Goal: Navigation & Orientation: Understand site structure

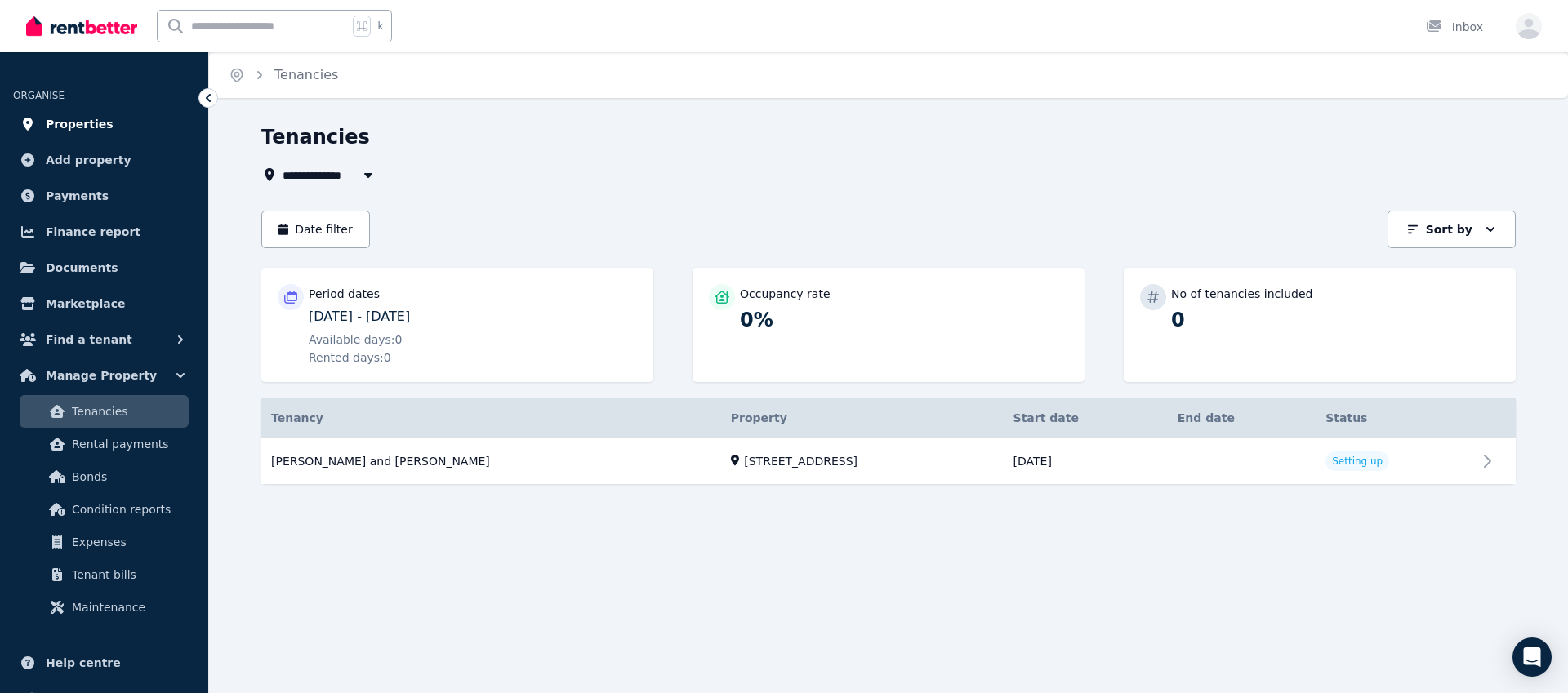
click at [86, 123] on span "Properties" at bounding box center [80, 124] width 67 height 20
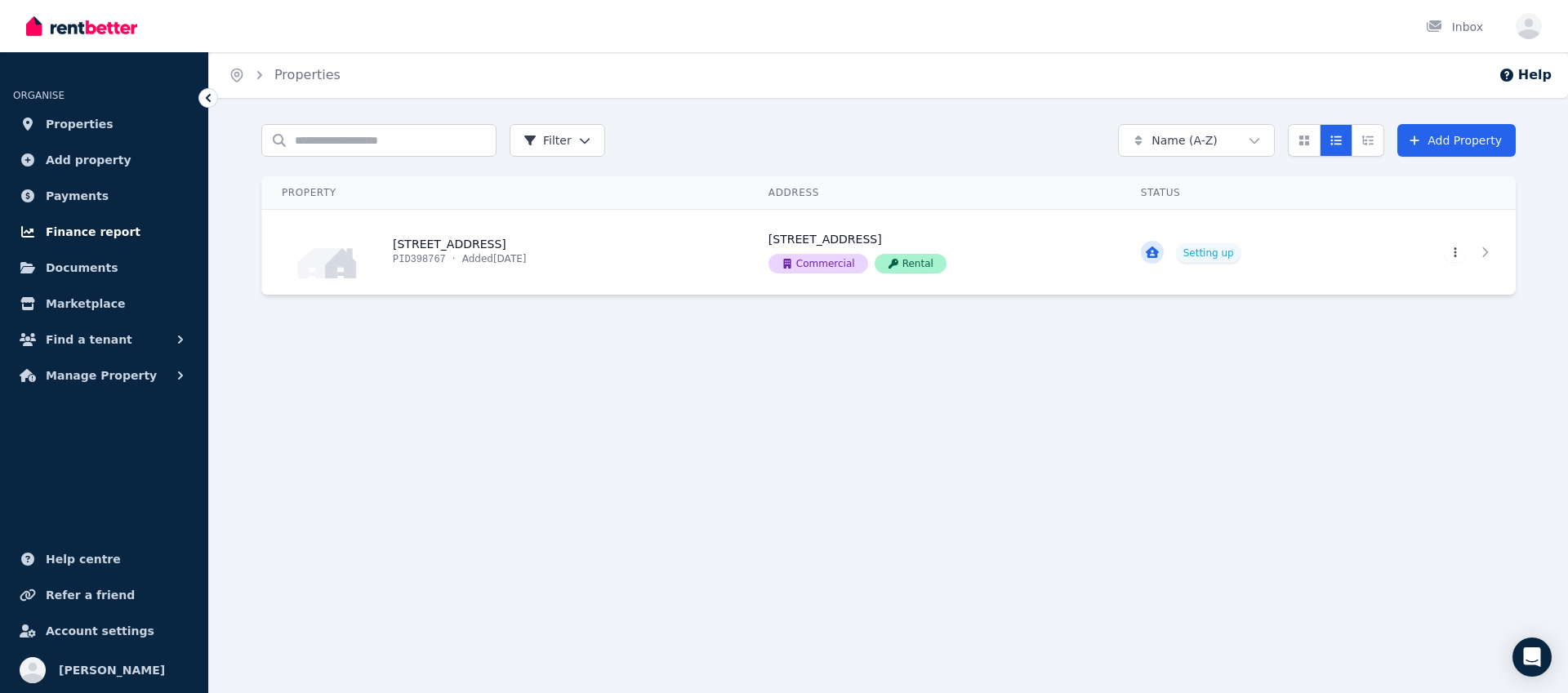
click at [92, 229] on span "Finance report" at bounding box center [93, 232] width 95 height 20
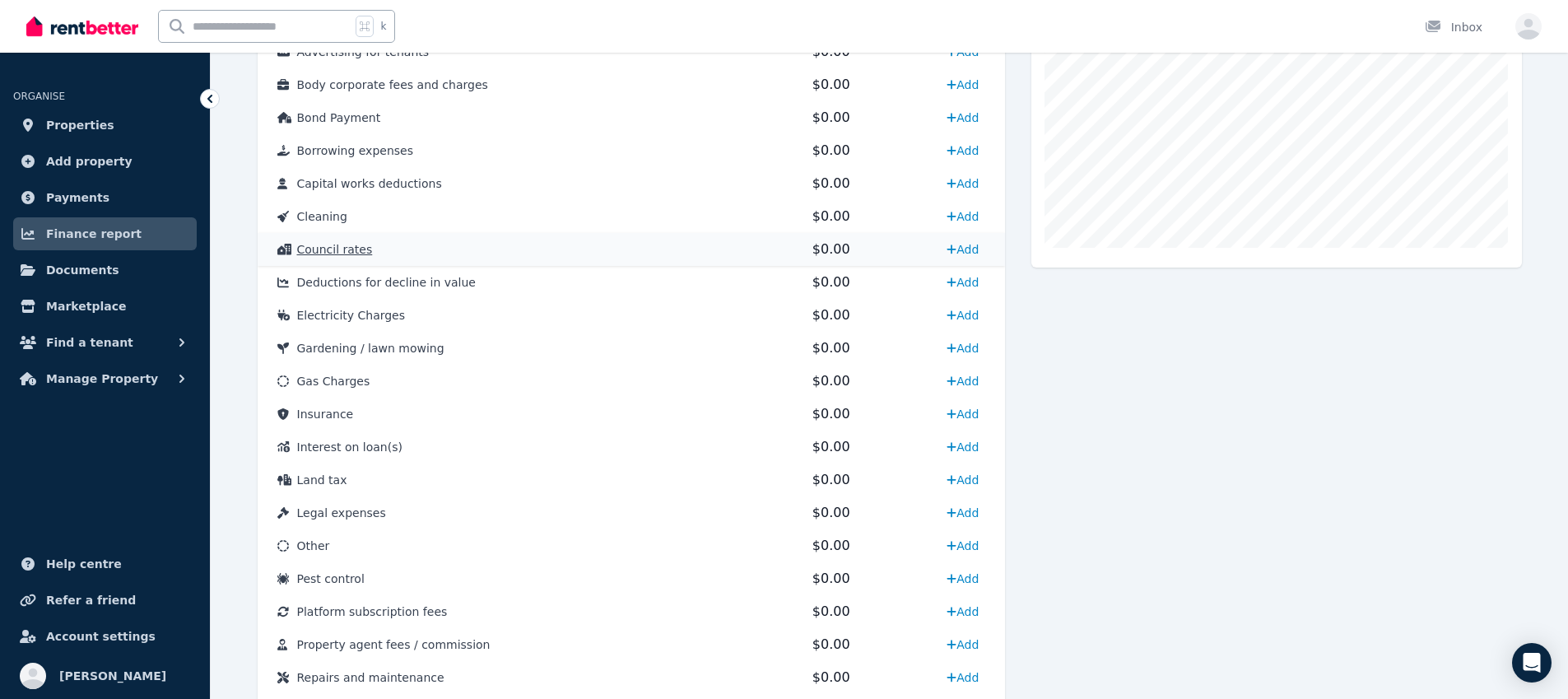
scroll to position [671, 0]
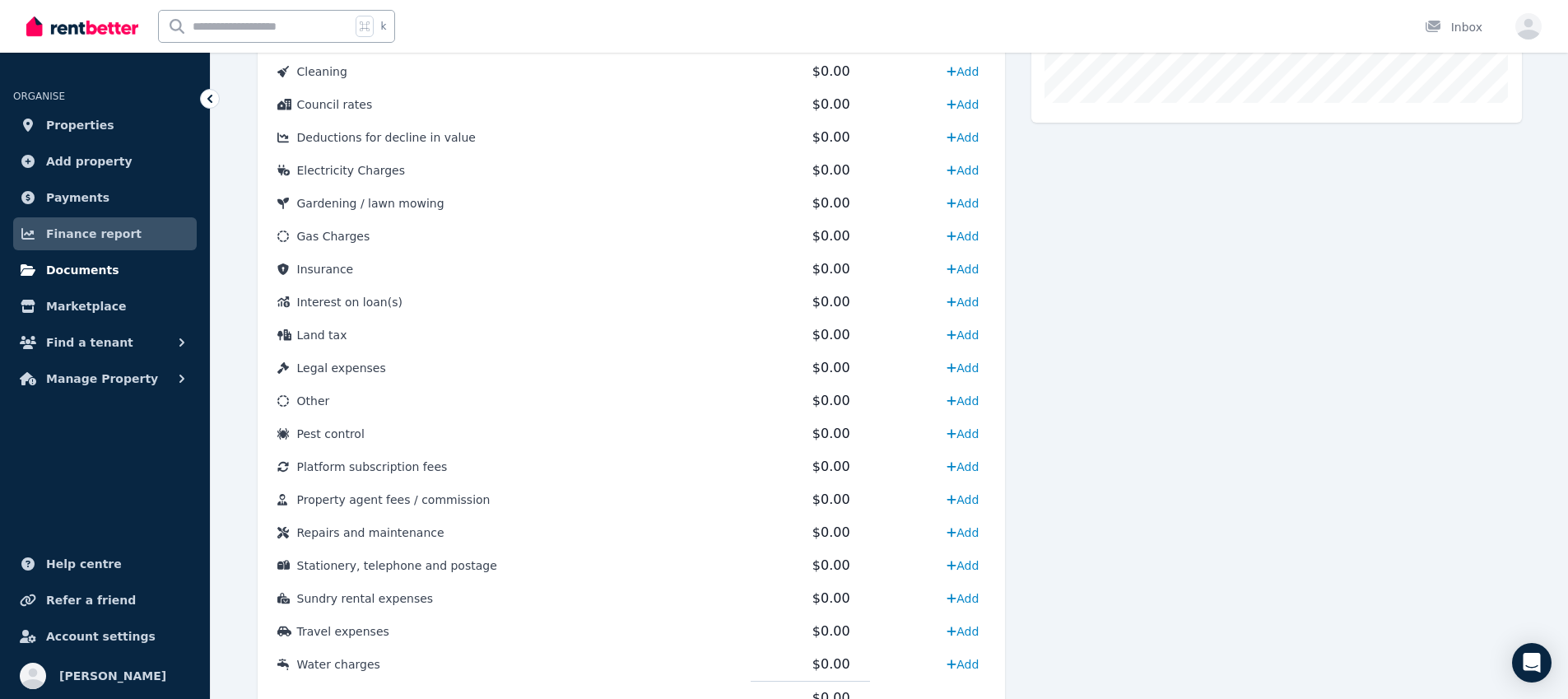
click at [66, 265] on span "Documents" at bounding box center [83, 270] width 73 height 20
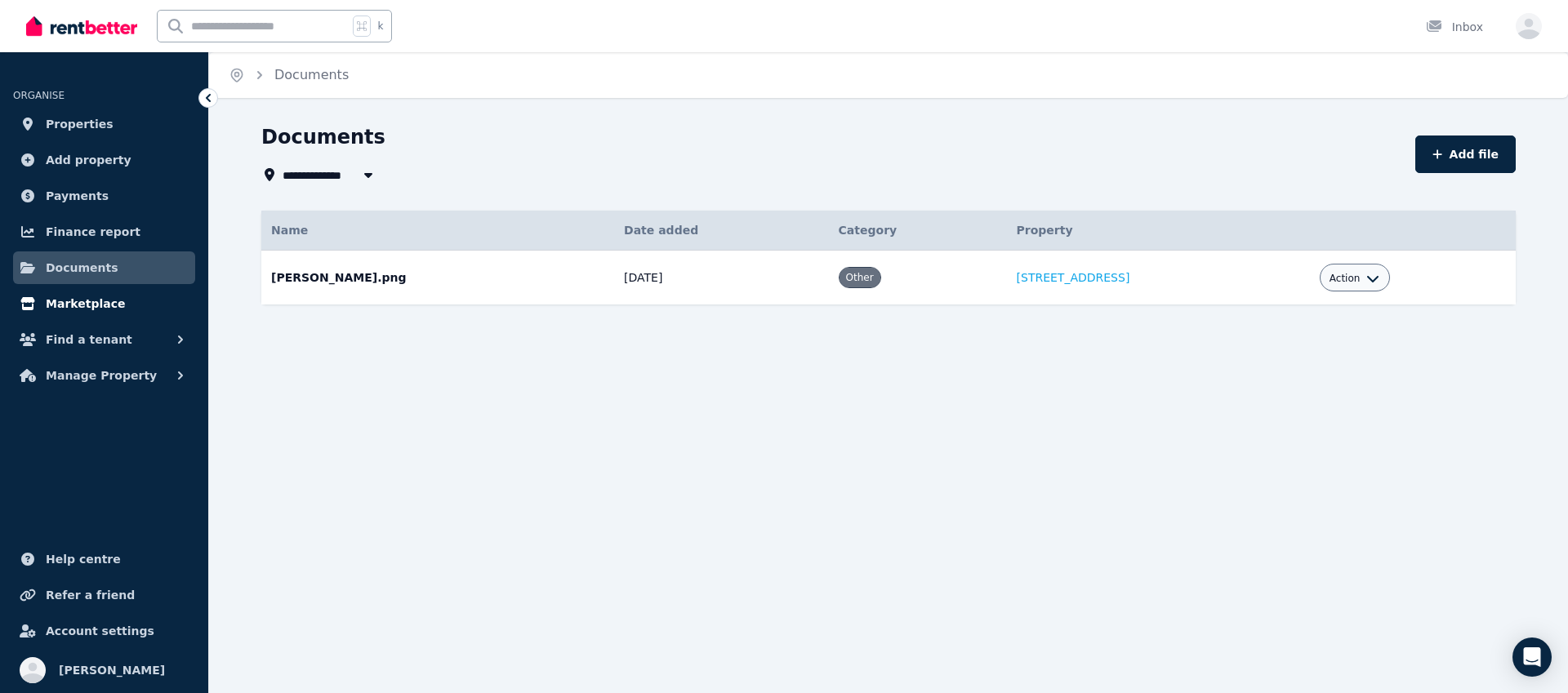
click at [85, 305] on span "Marketplace" at bounding box center [86, 303] width 80 height 20
